Goal: Task Accomplishment & Management: Use online tool/utility

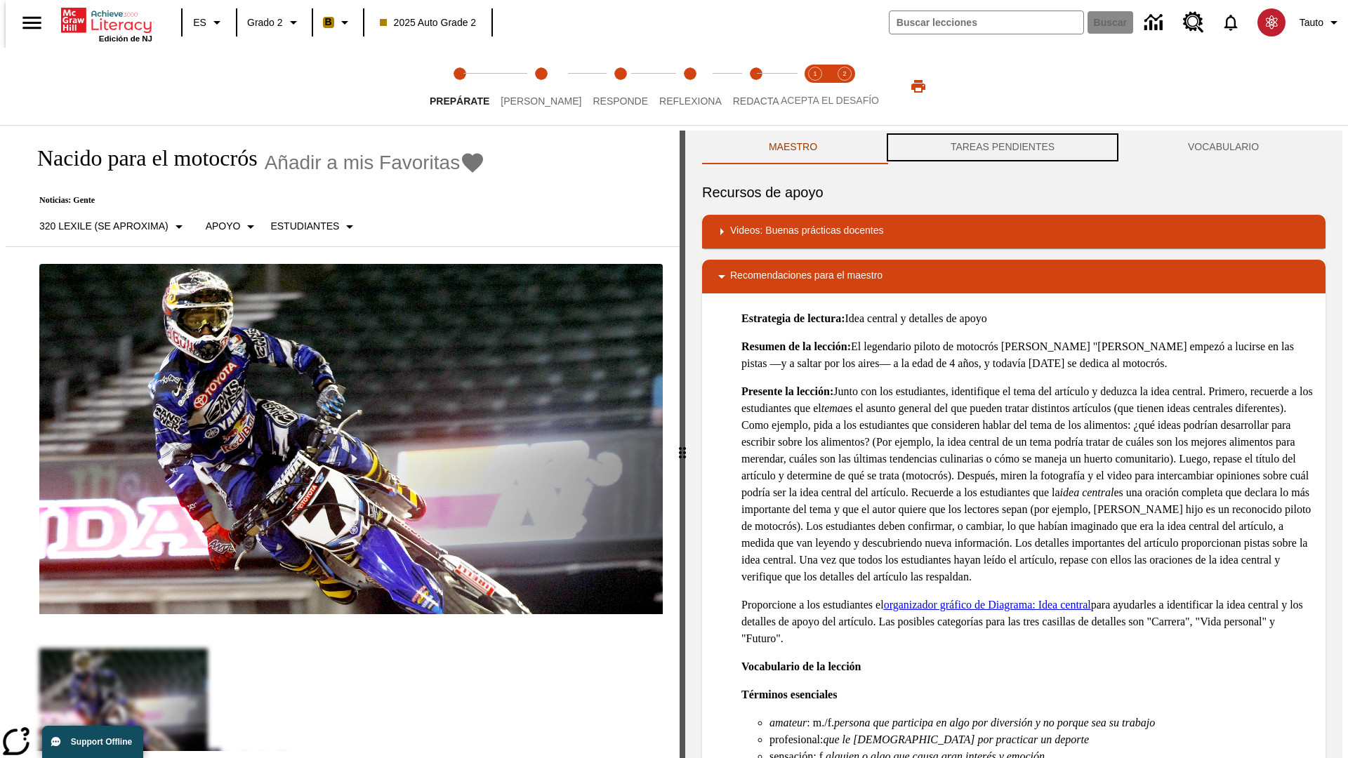
click at [1002, 147] on button "TAREAS PENDIENTES" at bounding box center [1002, 148] width 237 height 34
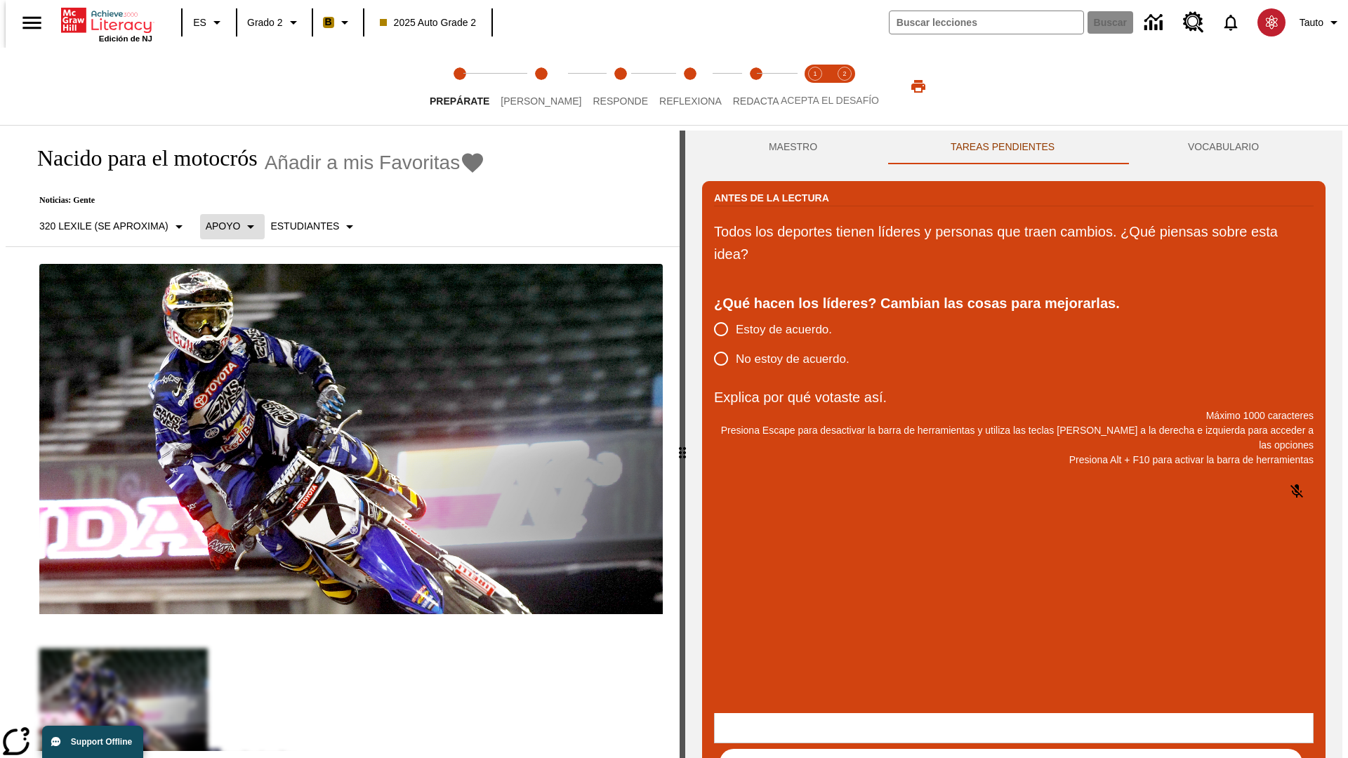
click at [225, 226] on p "Apoyo" at bounding box center [223, 226] width 35 height 15
click at [246, 308] on p "Apoyo" at bounding box center [246, 308] width 83 height 15
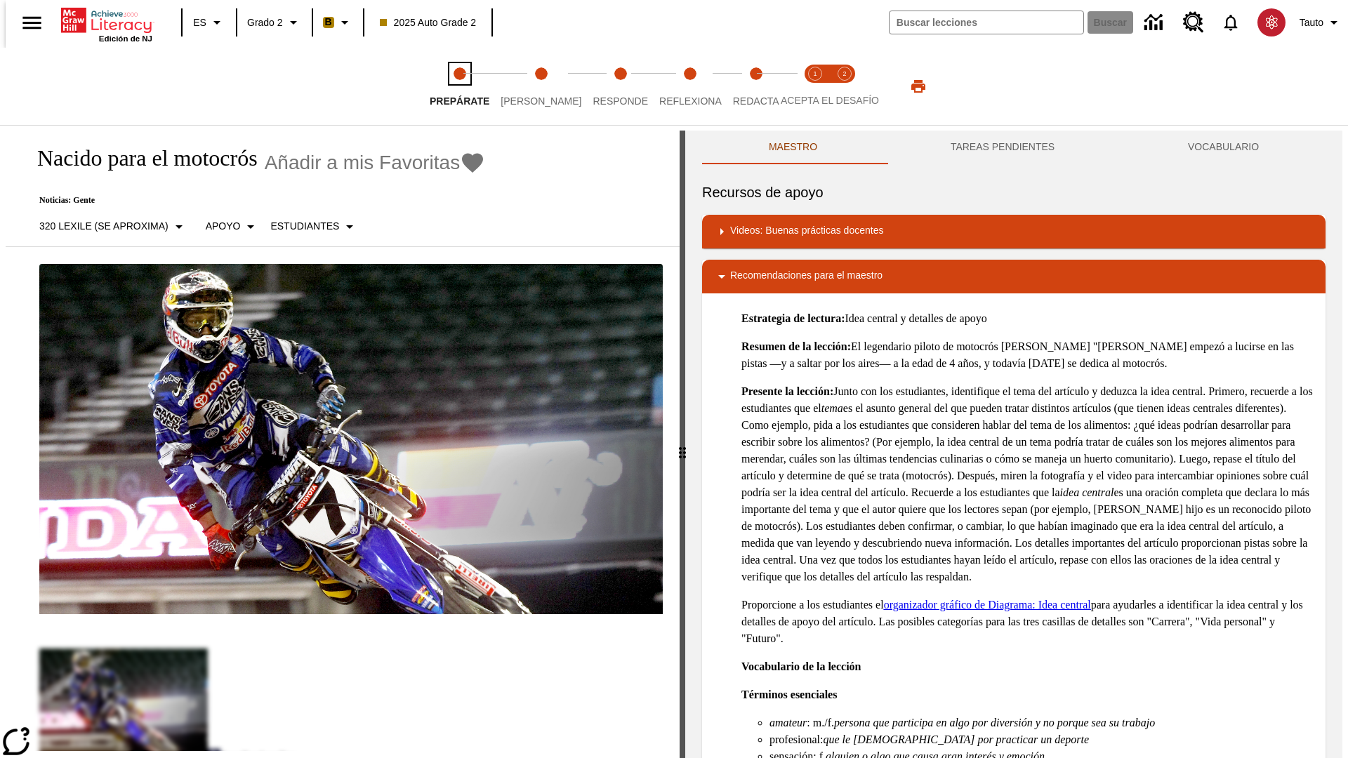
click at [459, 86] on span "Prepárate" at bounding box center [460, 95] width 60 height 25
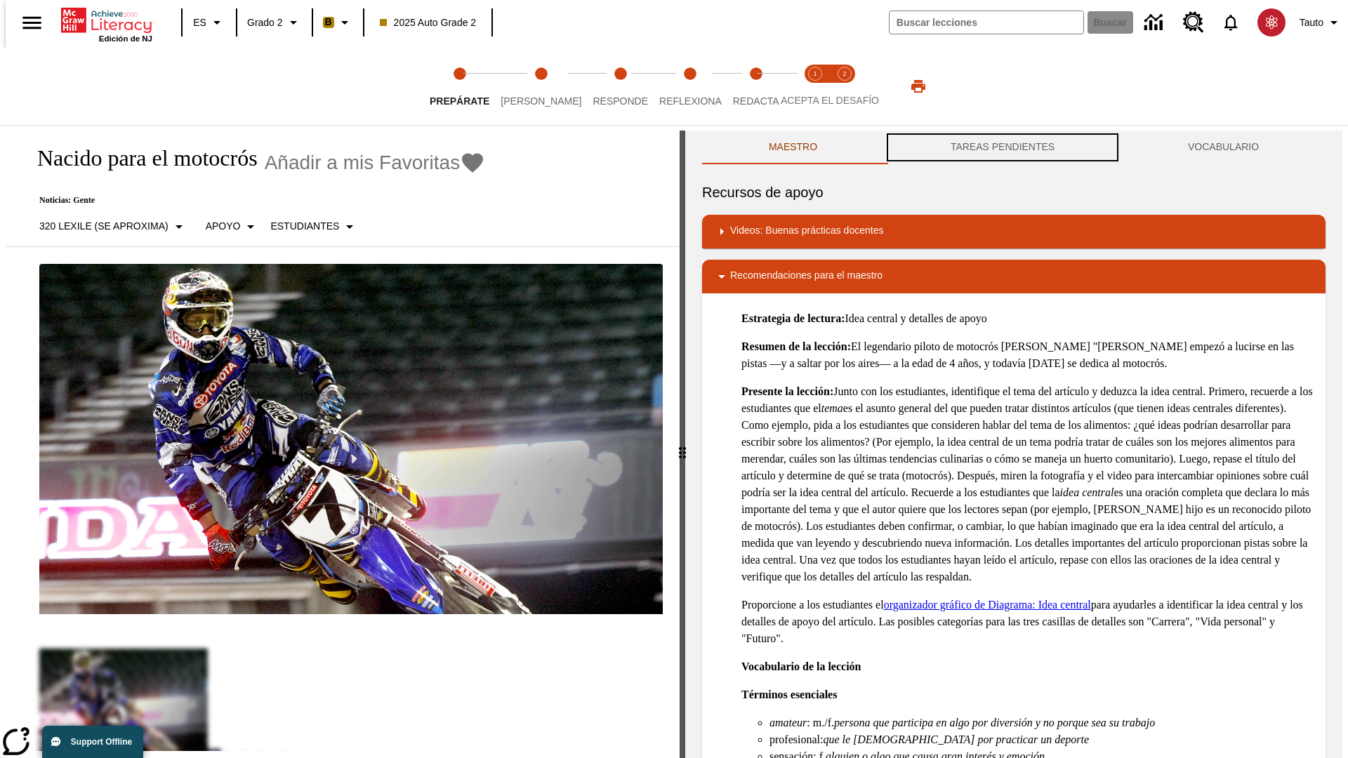
click at [1002, 147] on button "TAREAS PENDIENTES" at bounding box center [1002, 148] width 237 height 34
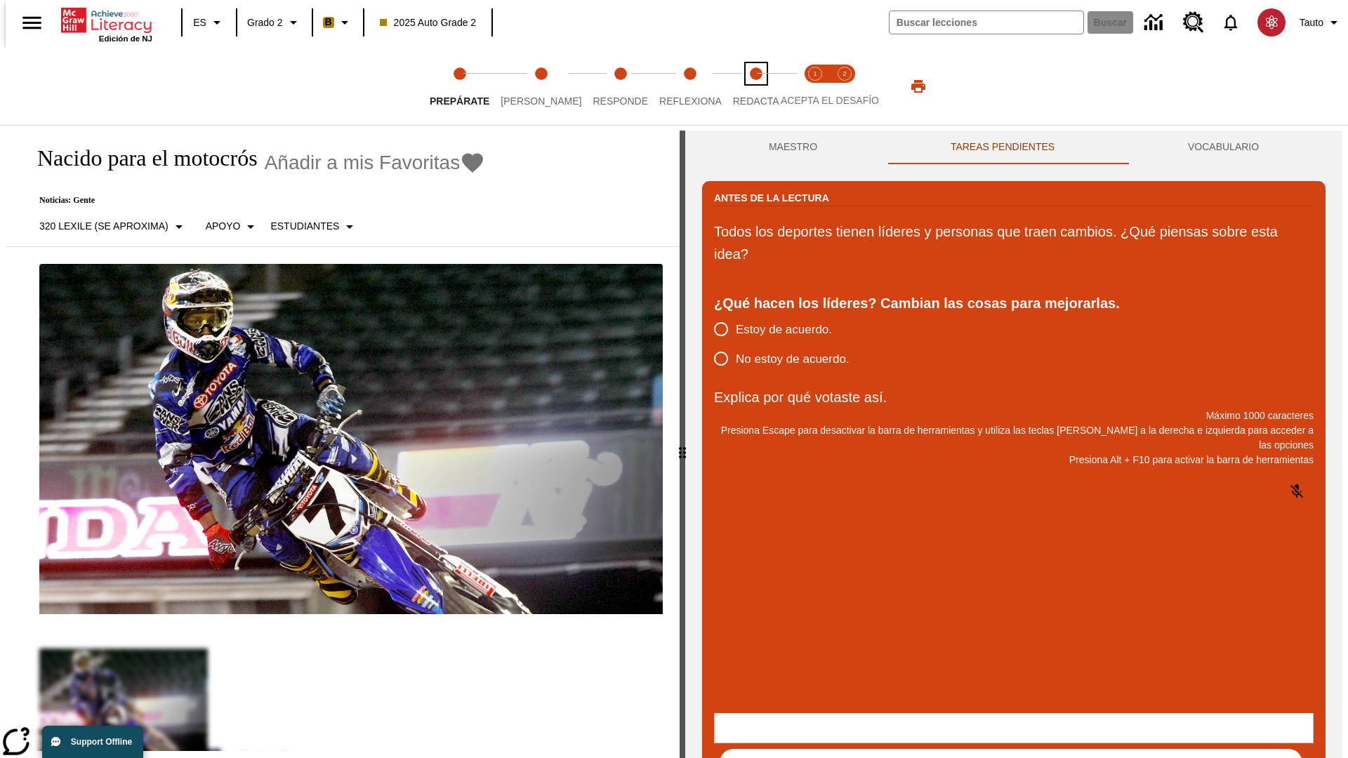
click at [740, 86] on span "Redacta" at bounding box center [756, 95] width 46 height 25
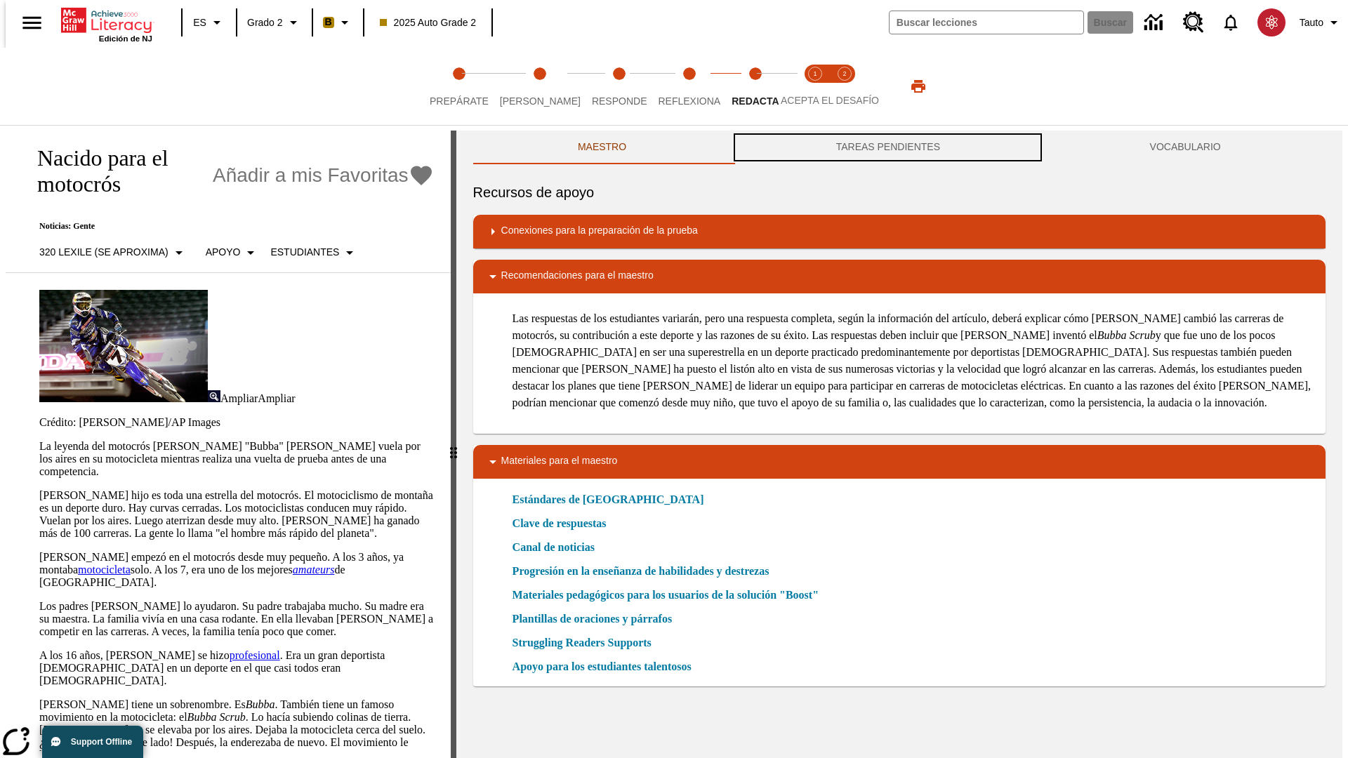
scroll to position [1, 0]
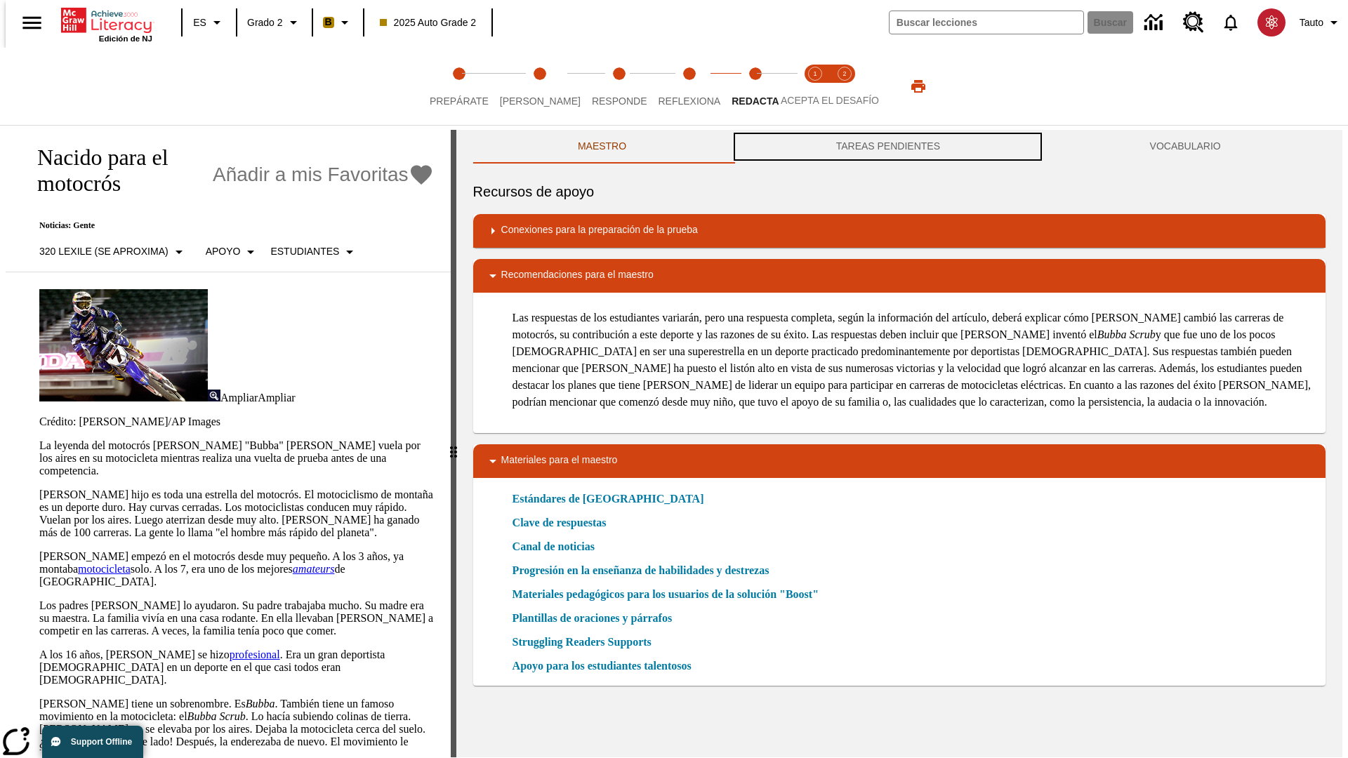
click at [888, 147] on button "TAREAS PENDIENTES" at bounding box center [888, 147] width 314 height 34
